Goal: Navigation & Orientation: Understand site structure

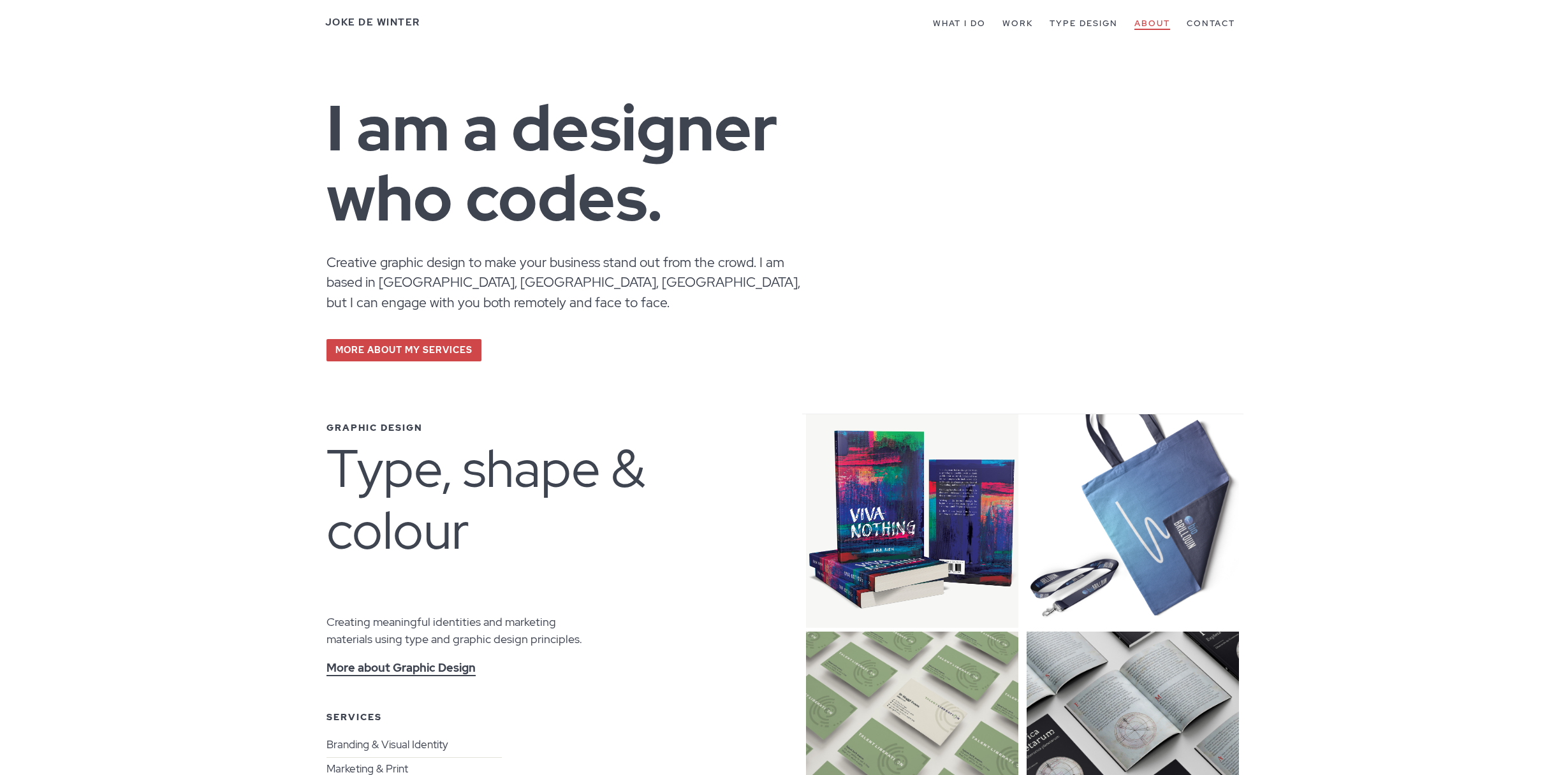
click at [1155, 20] on link "About" at bounding box center [1152, 24] width 36 height 12
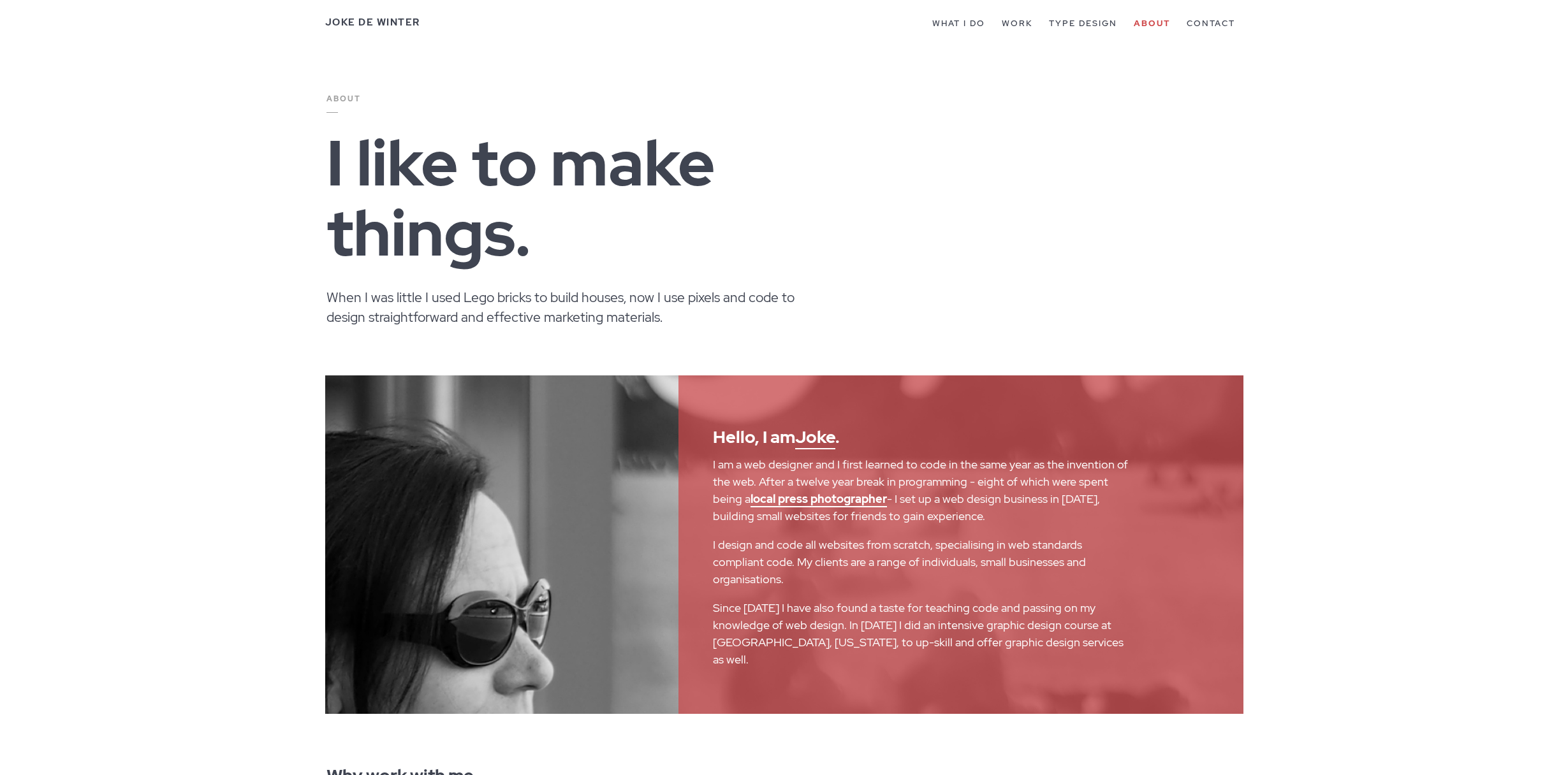
click at [367, 25] on link "Joke De Winter" at bounding box center [372, 22] width 95 height 13
